Goal: Transaction & Acquisition: Purchase product/service

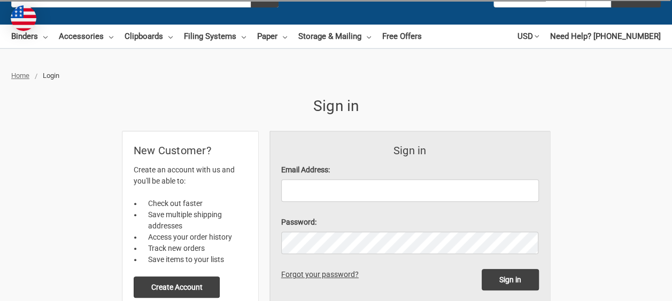
scroll to position [107, 0]
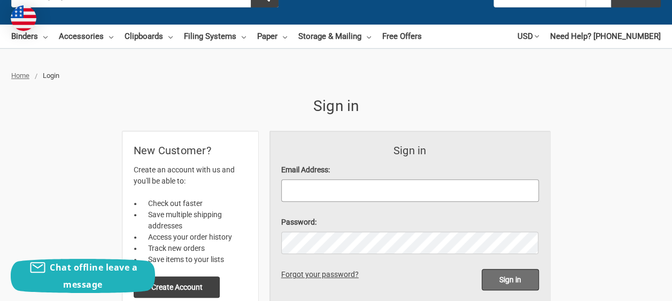
type input "[EMAIL_ADDRESS][DOMAIN_NAME]"
click at [526, 269] on input "Sign in" at bounding box center [510, 279] width 57 height 21
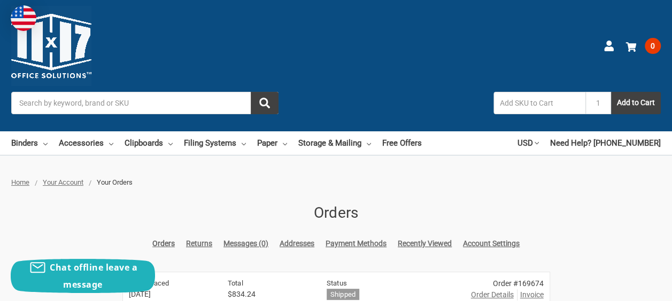
click at [251, 92] on input "Search" at bounding box center [144, 103] width 267 height 22
paste input "512610"
type input "512610"
click at [270, 98] on use "submit" at bounding box center [264, 103] width 11 height 11
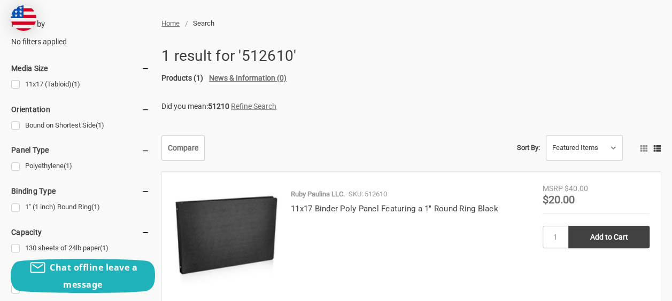
scroll to position [160, 0]
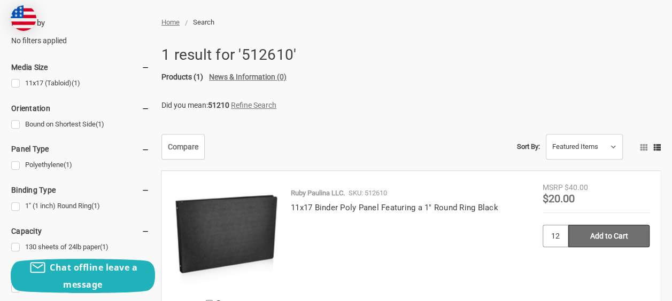
type input "12"
click at [568, 225] on input "Add to Cart" at bounding box center [608, 236] width 81 height 22
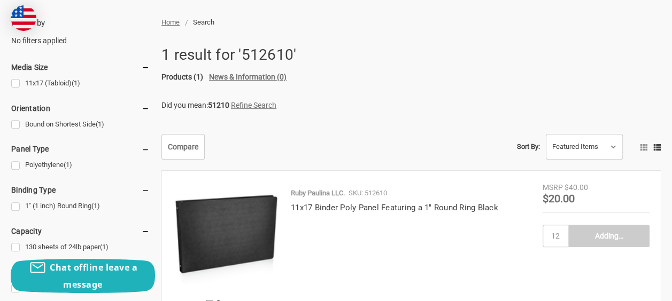
type input "Add to Cart"
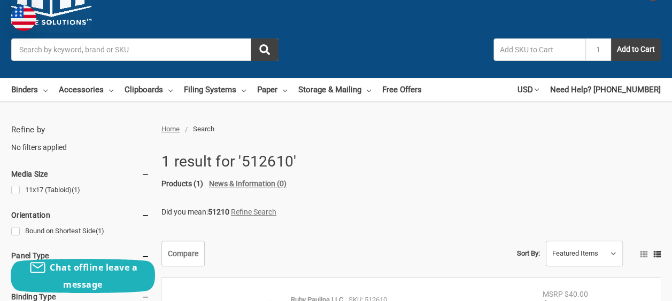
scroll to position [0, 0]
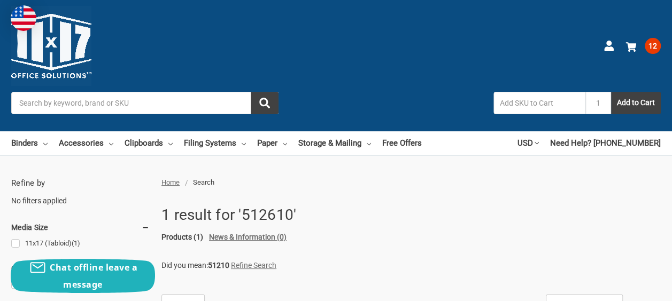
click at [278, 92] on input "Search" at bounding box center [144, 103] width 267 height 22
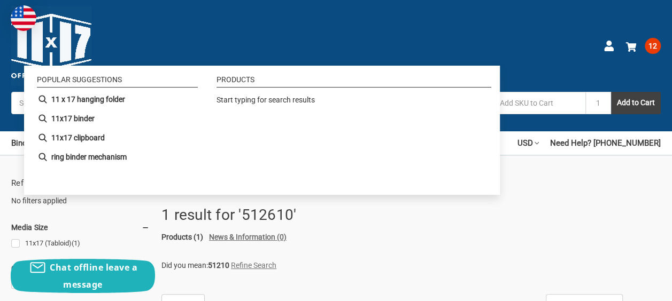
paste input "516610"
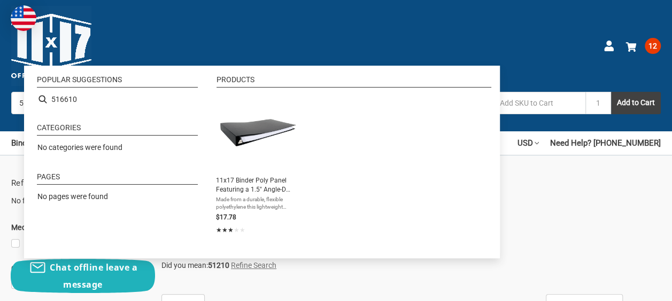
type input "516610"
click at [278, 92] on button "submit" at bounding box center [265, 103] width 28 height 22
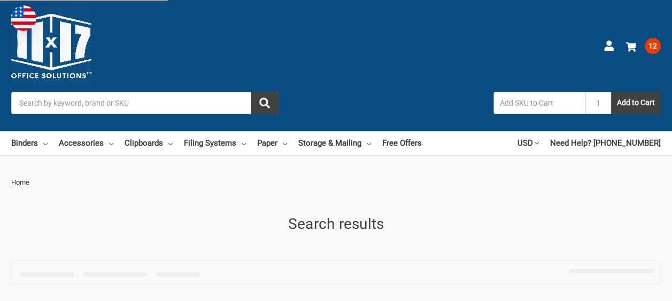
type input "516610"
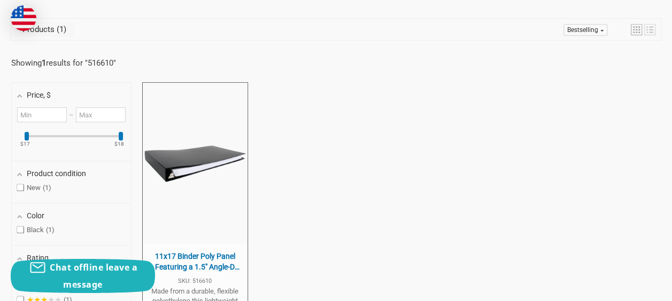
scroll to position [267, 0]
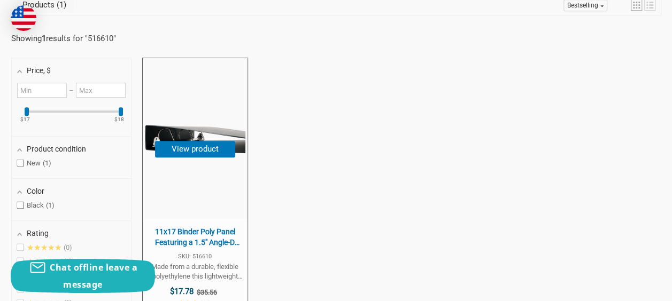
click at [228, 227] on span "11x17 Binder Poly Panel Featuring a 1.5" Angle-D Ring Black" at bounding box center [195, 237] width 94 height 21
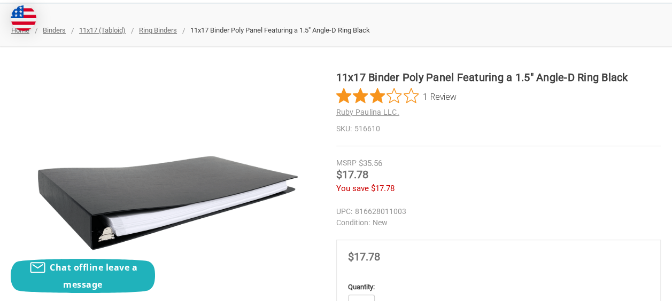
scroll to position [107, 0]
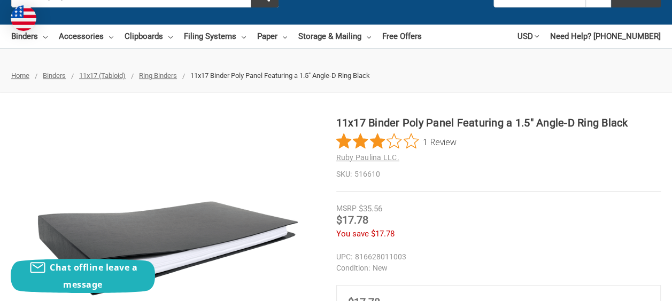
type input "48"
click at [642, 115] on div "11x17 Binder Poly Panel Featuring a 1.5" Angle-D Ring Black 1 Review Ruby Pauli…" at bounding box center [336, 279] width 672 height 328
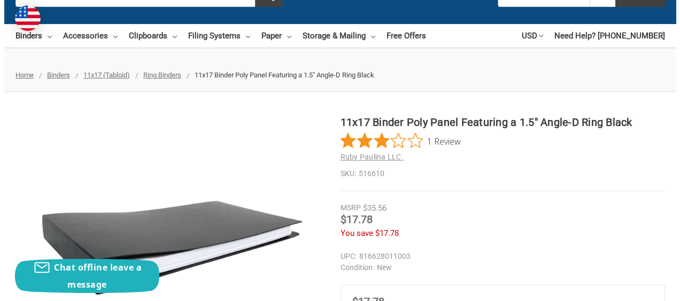
scroll to position [160, 0]
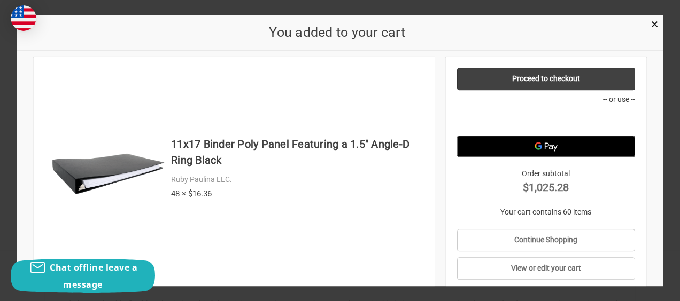
scroll to position [0, 0]
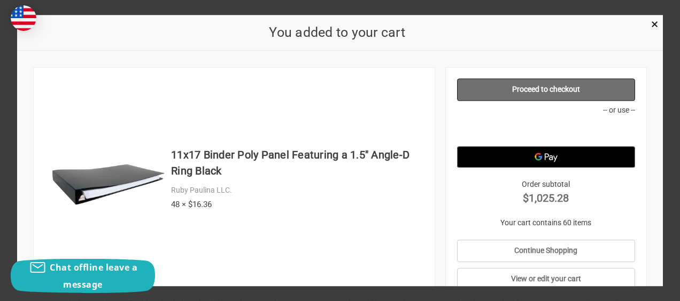
click at [536, 84] on link "Proceed to checkout" at bounding box center [546, 90] width 178 height 22
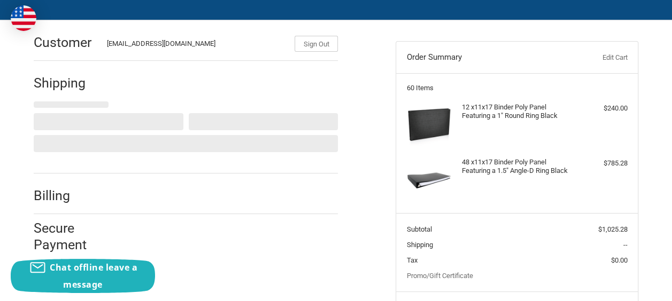
scroll to position [76, 0]
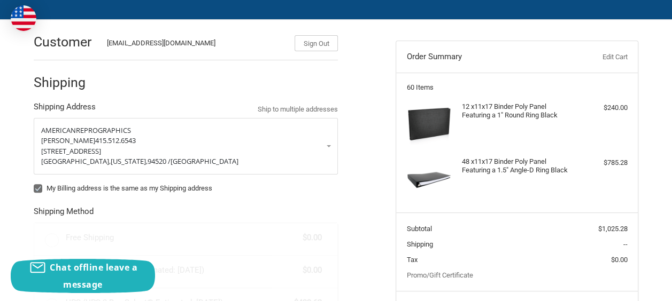
radio input "true"
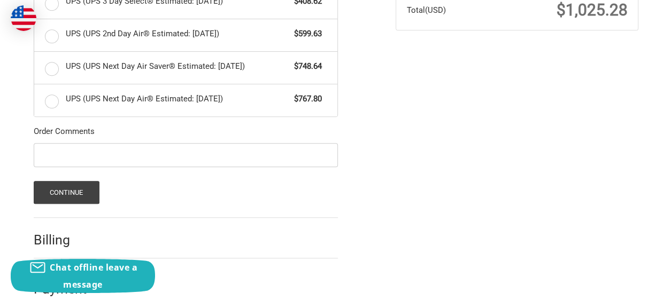
scroll to position [393, 0]
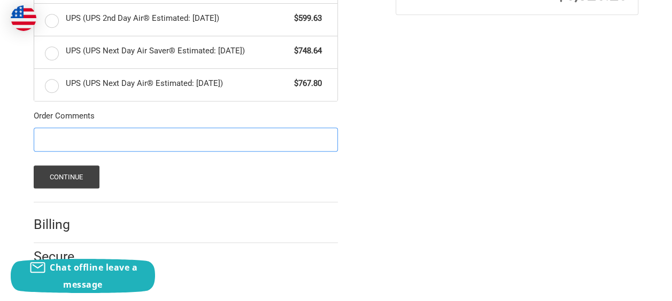
click at [129, 138] on input "Order Comments" at bounding box center [186, 140] width 304 height 24
click at [136, 138] on input "Order Comments" at bounding box center [186, 140] width 304 height 24
paste input "11_C1139464"
click at [44, 135] on input "11_C1139464" at bounding box center [186, 140] width 304 height 24
click at [42, 136] on input "11_C1139464" at bounding box center [186, 140] width 304 height 24
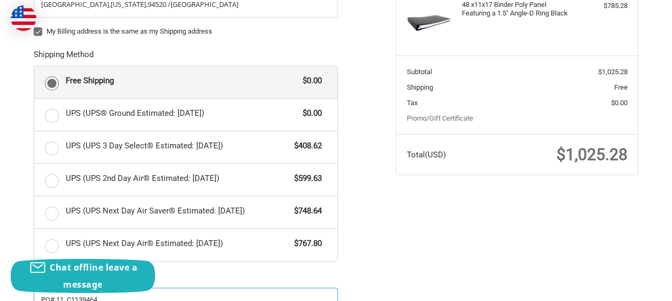
scroll to position [73, 0]
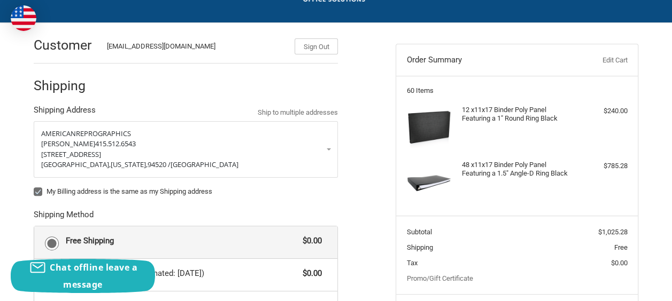
type input "PO# 11_C1139464"
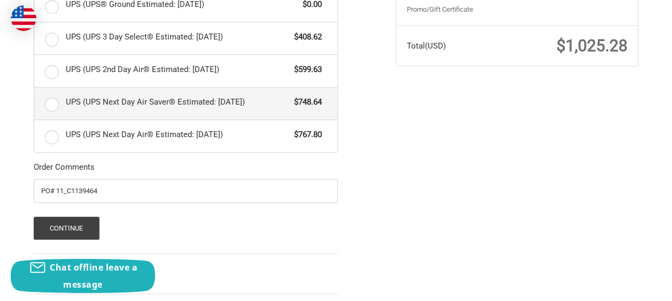
scroll to position [393, 0]
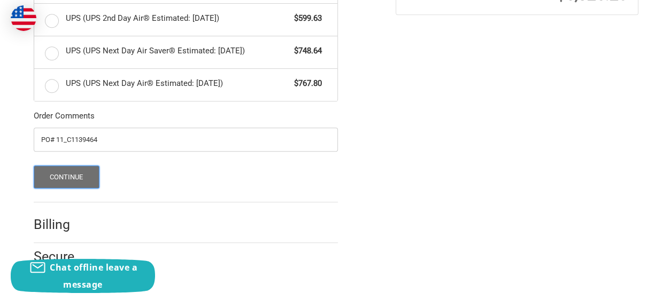
click at [68, 173] on button "Continue" at bounding box center [67, 177] width 66 height 23
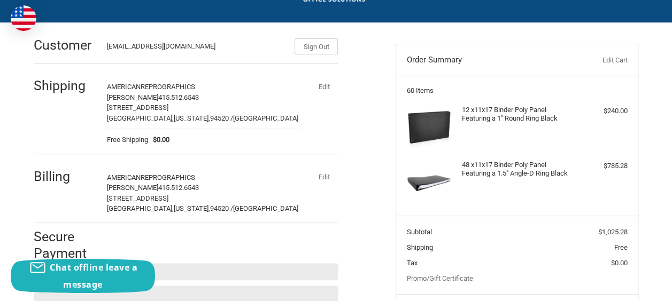
scroll to position [111, 0]
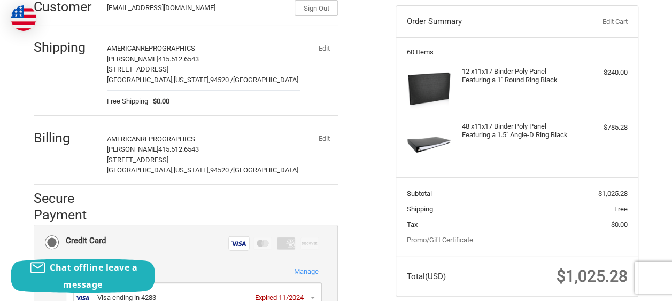
click at [338, 139] on button "Edit" at bounding box center [324, 138] width 28 height 15
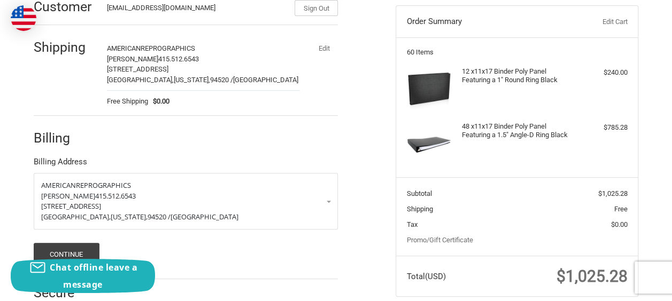
scroll to position [149, 0]
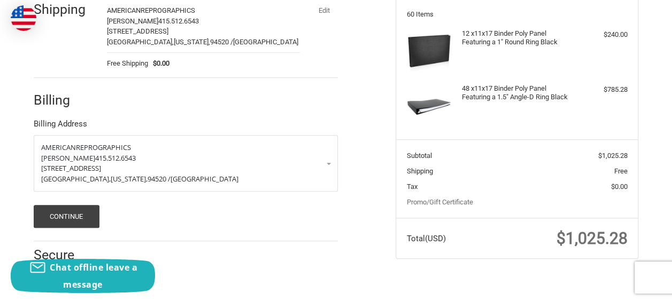
click at [377, 98] on ol "Customer [EMAIL_ADDRESS][DOMAIN_NAME] Sign Out Shipping AMERICAN REPROGRAPHICS …" at bounding box center [207, 114] width 346 height 335
click at [220, 108] on div at bounding box center [222, 102] width 231 height 13
click at [88, 211] on button "Continue" at bounding box center [67, 216] width 66 height 23
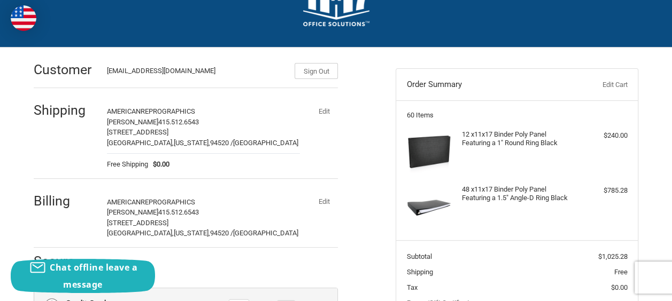
scroll to position [102, 0]
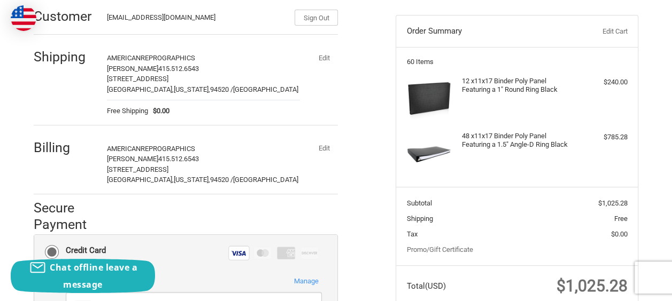
click at [338, 148] on button "Edit" at bounding box center [324, 148] width 28 height 15
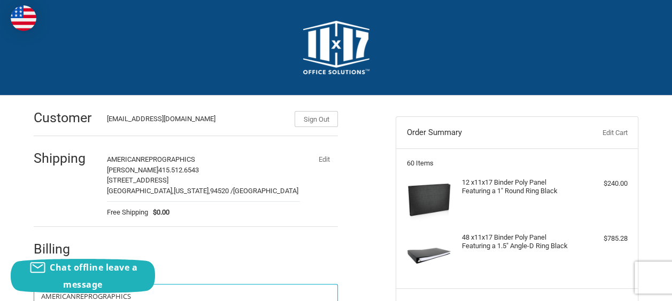
scroll to position [149, 0]
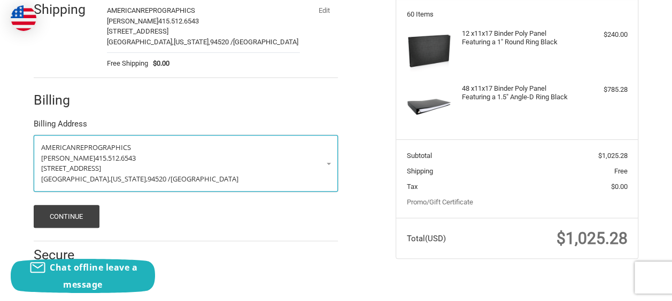
click at [338, 167] on link "[DEMOGRAPHIC_DATA] REPROGRAPHICS NORCAL [PERSON_NAME] 415.512.6543 [STREET_ADDR…" at bounding box center [186, 163] width 304 height 57
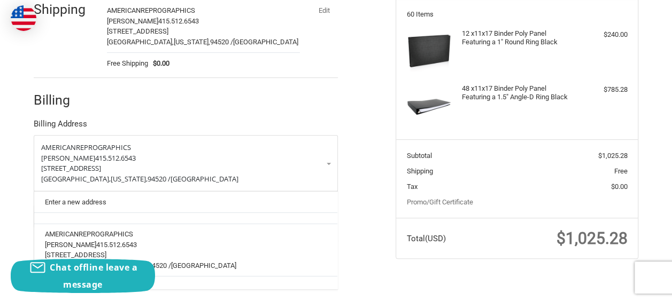
click at [287, 81] on li "Billing Billing Address AMERICAN REPROGRAPHICS NORCAL [PERSON_NAME] 415.512.654…" at bounding box center [186, 160] width 304 height 164
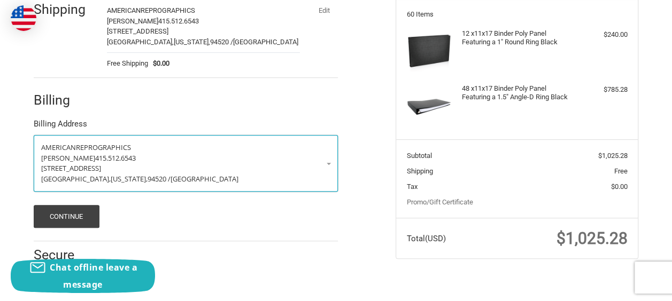
click at [330, 158] on p "[PERSON_NAME] 415.512.6543" at bounding box center [185, 158] width 289 height 11
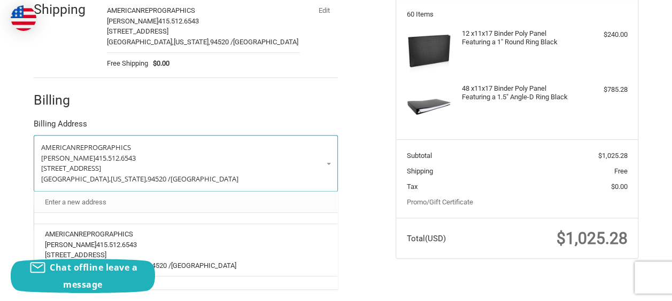
click at [100, 198] on link "Enter a new address" at bounding box center [186, 201] width 293 height 21
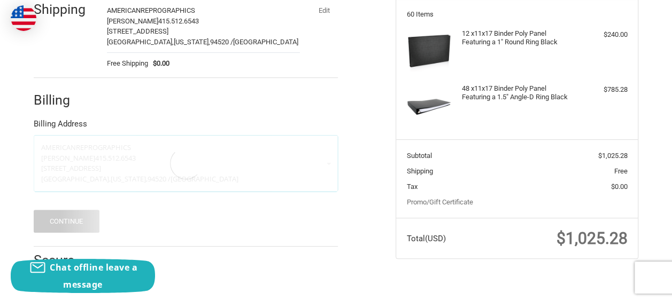
select select "US"
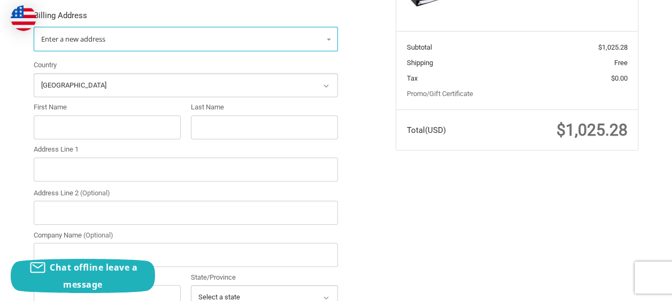
scroll to position [203, 0]
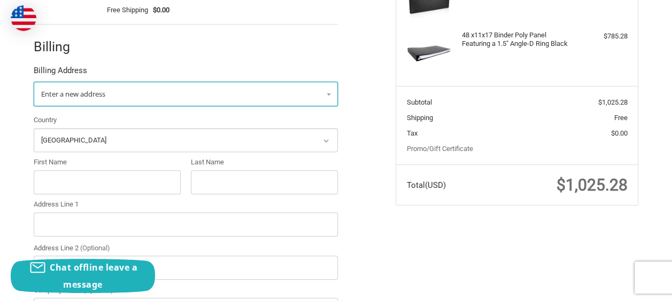
click at [135, 90] on link "Enter a new address" at bounding box center [186, 94] width 304 height 25
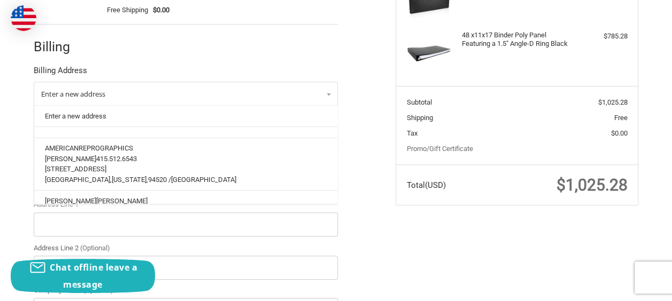
click at [307, 45] on div at bounding box center [222, 49] width 231 height 13
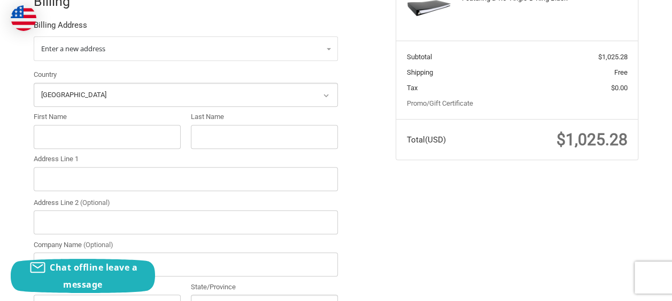
scroll to position [231, 0]
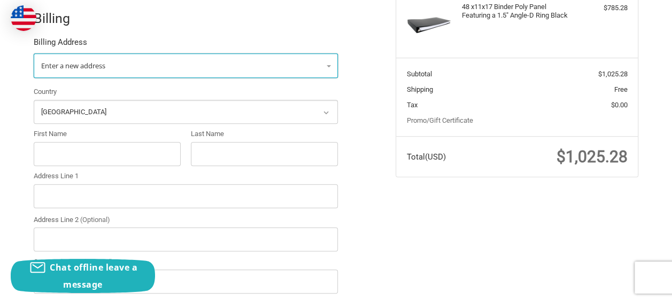
click at [146, 66] on link "Enter a new address" at bounding box center [186, 65] width 304 height 25
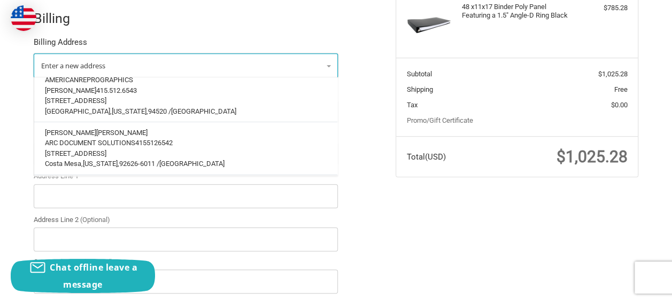
scroll to position [46, 0]
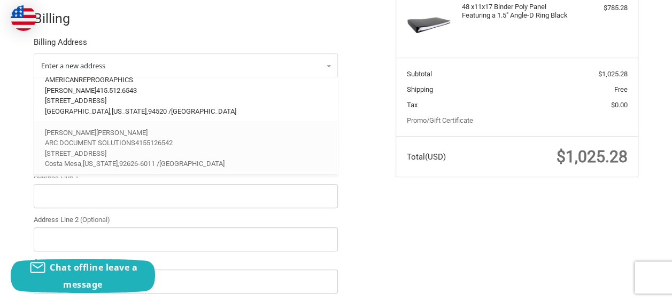
click at [80, 150] on p "[STREET_ADDRESS]" at bounding box center [186, 154] width 282 height 11
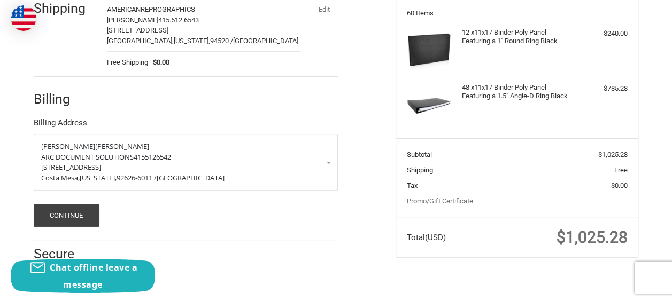
scroll to position [149, 0]
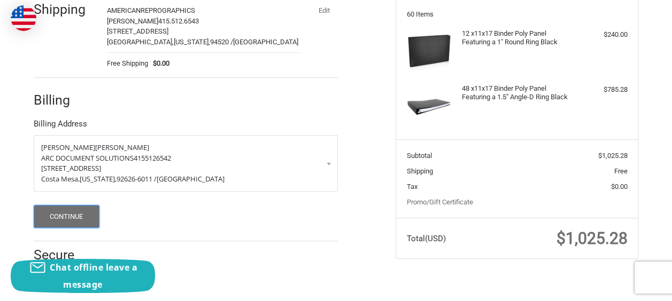
click at [84, 208] on button "Continue" at bounding box center [67, 216] width 66 height 23
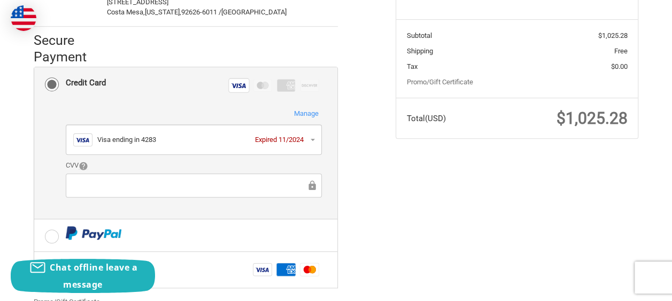
scroll to position [253, 0]
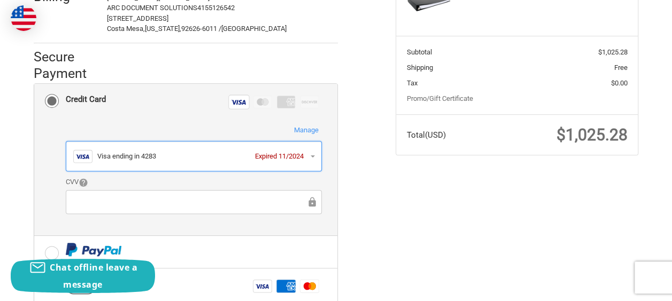
click at [219, 161] on div "Visa Visa ending in 4283 Expired 11/2024" at bounding box center [194, 156] width 242 height 19
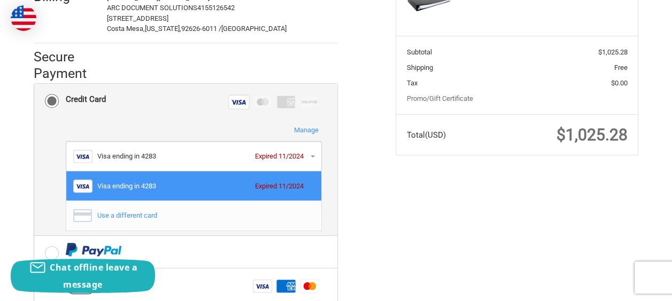
click at [197, 215] on div "Use a different card" at bounding box center [203, 216] width 212 height 11
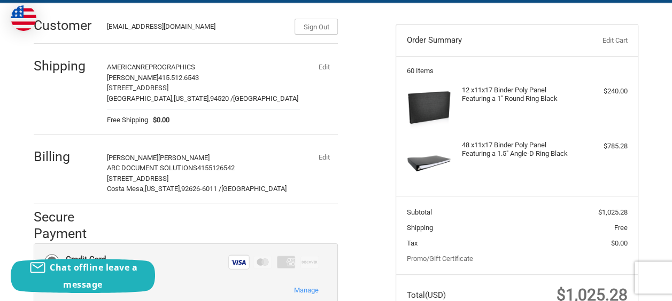
scroll to position [146, 0]
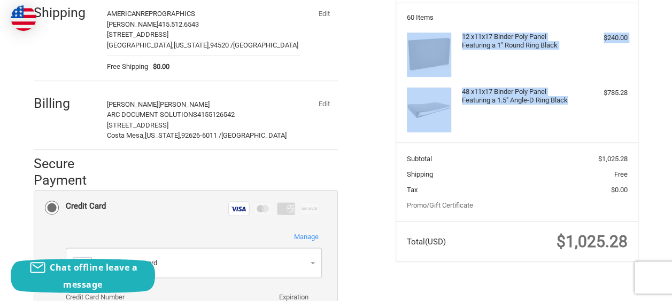
copy ul "12 x 11x17 Binder Poly Panel Featuring a 1" Round Ring Black $240.00 48 x 11x17…"
drag, startPoint x: 463, startPoint y: 26, endPoint x: 577, endPoint y: 109, distance: 140.8
click at [577, 109] on section "60 Items 12 x 11x17 Binder Poly Panel Featuring a 1" Round Ring Black $240.00 4…" at bounding box center [517, 73] width 242 height 141
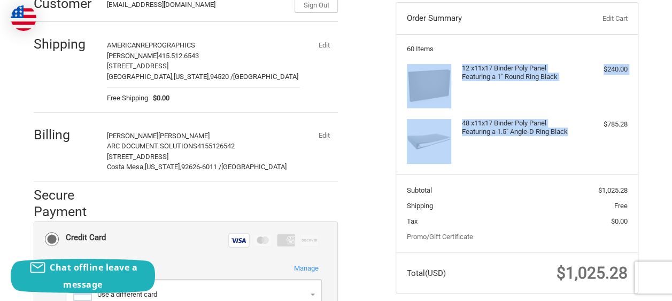
scroll to position [92, 0]
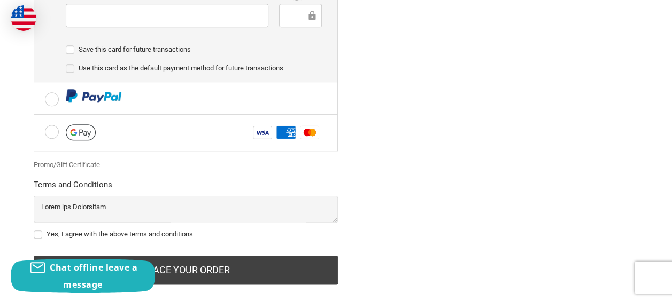
scroll to position [508, 0]
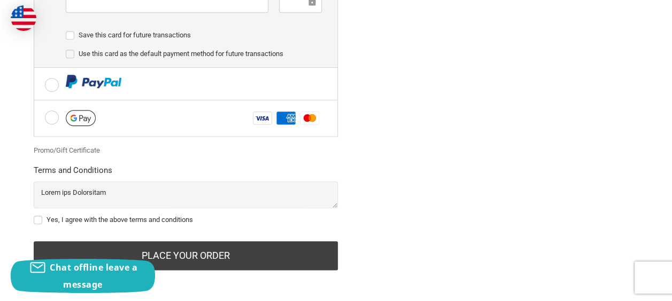
drag, startPoint x: 39, startPoint y: 216, endPoint x: 136, endPoint y: 231, distance: 98.5
click at [39, 216] on label "Yes, I agree with the above terms and conditions" at bounding box center [186, 220] width 304 height 9
click at [34, 215] on input "Yes, I agree with the above terms and conditions" at bounding box center [34, 215] width 1 height 1
checkbox input "true"
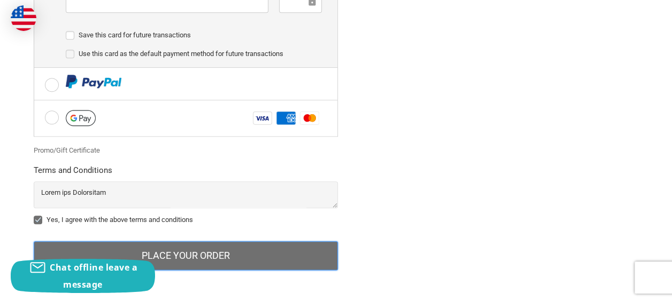
click at [228, 252] on button "Place Your Order" at bounding box center [186, 256] width 304 height 29
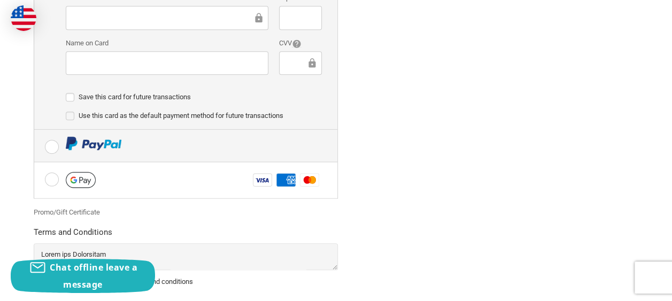
scroll to position [102, 0]
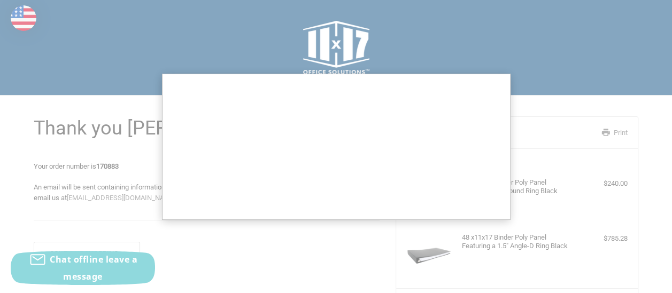
click at [310, 249] on div at bounding box center [336, 201] width 672 height 402
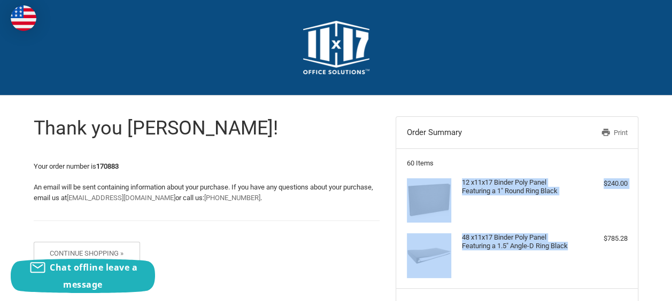
drag, startPoint x: 455, startPoint y: 167, endPoint x: 582, endPoint y: 244, distance: 147.9
click at [582, 244] on section "60 Items 12 x 11x17 Binder Poly Panel Featuring a 1" Round Ring Black $240.00 4…" at bounding box center [517, 219] width 242 height 141
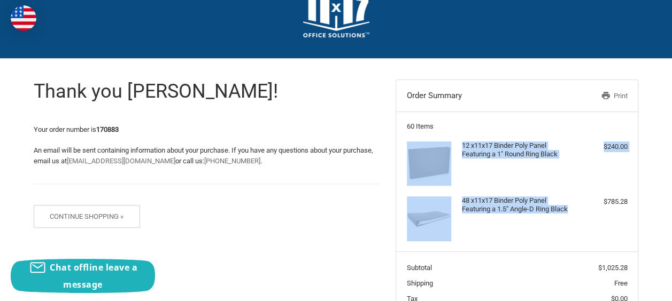
scroll to position [53, 0]
